Goal: Task Accomplishment & Management: Manage account settings

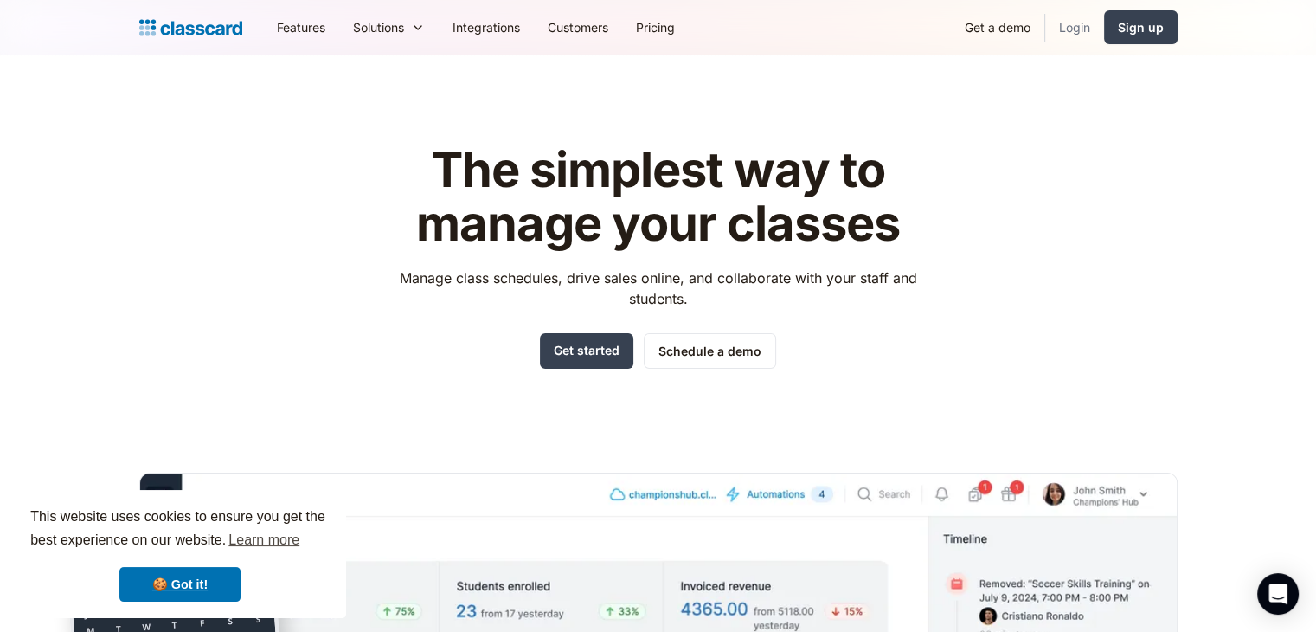
click at [1087, 33] on link "Login" at bounding box center [1074, 27] width 59 height 39
click at [1089, 29] on link "Login" at bounding box center [1074, 27] width 59 height 39
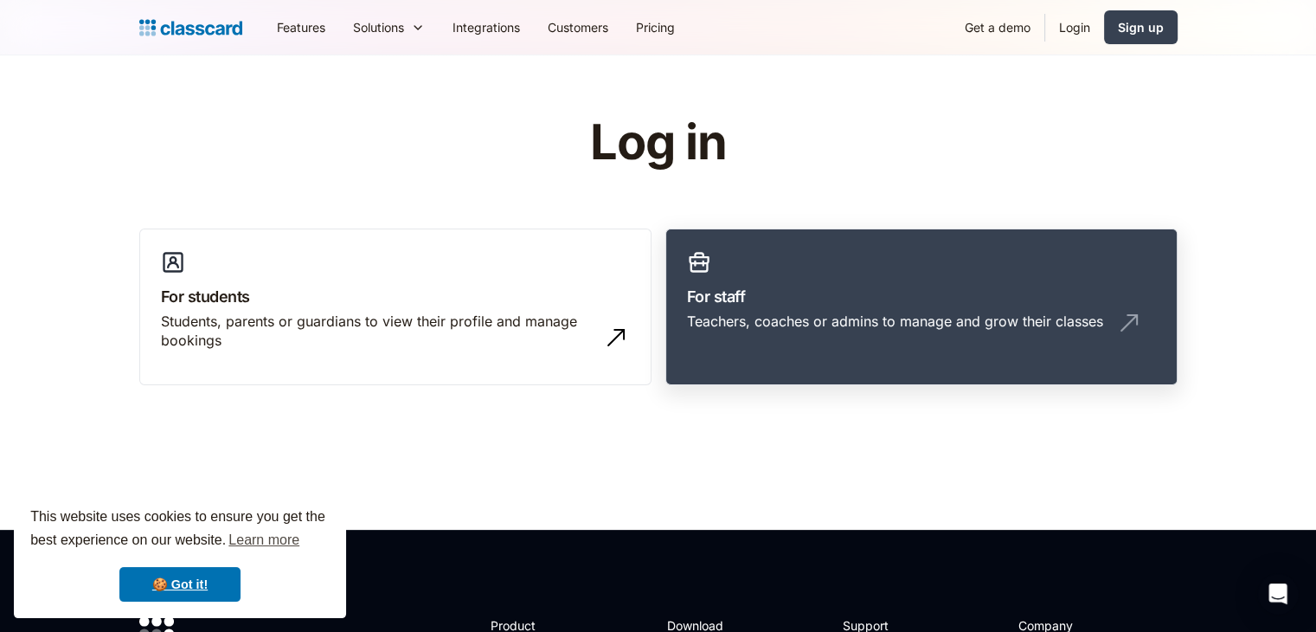
click at [772, 310] on link "For staff Teachers, coaches or admins to manage and grow their classes" at bounding box center [921, 306] width 512 height 157
